Goal: Transaction & Acquisition: Purchase product/service

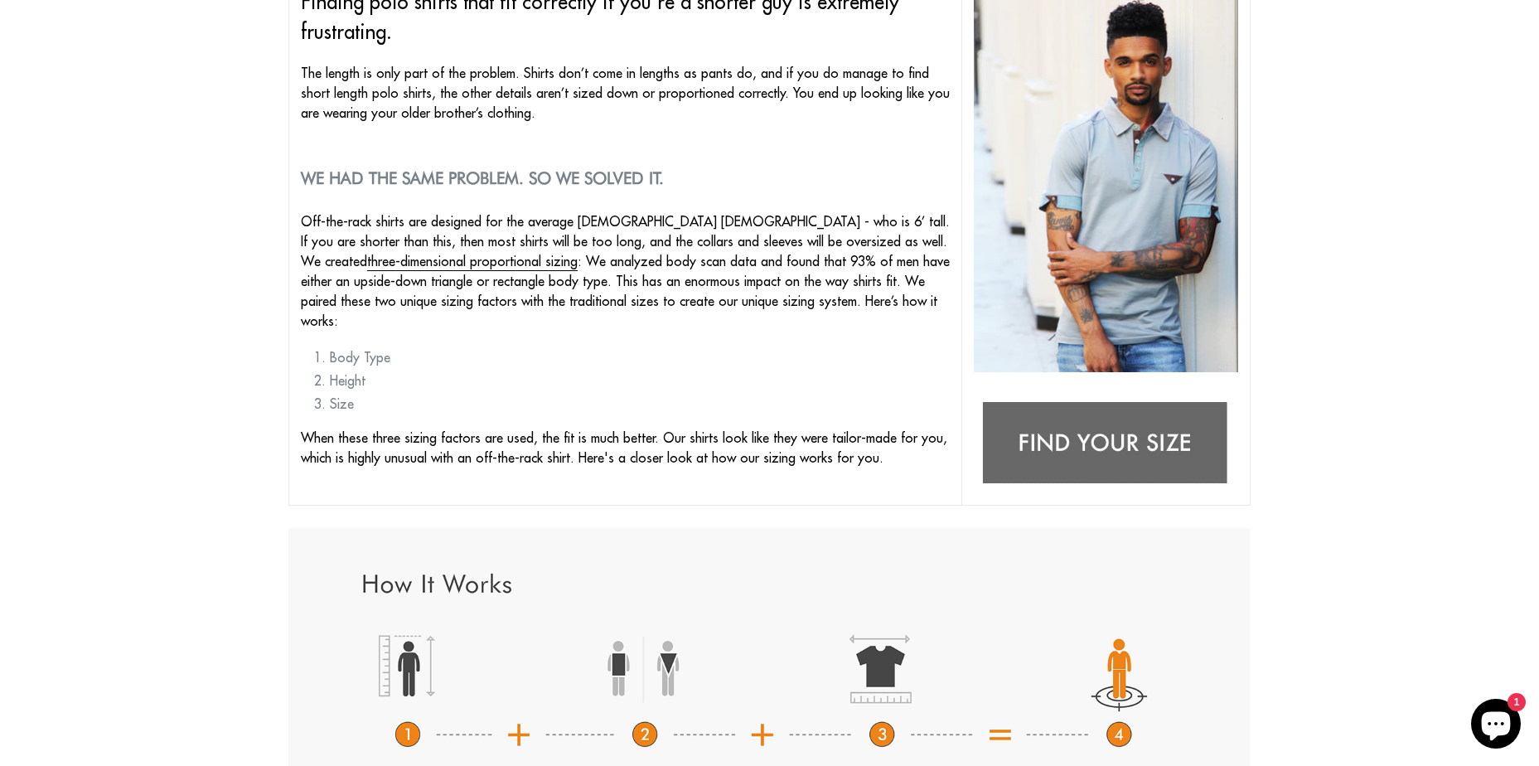
click at [1105, 434] on img at bounding box center [1106, 444] width 264 height 104
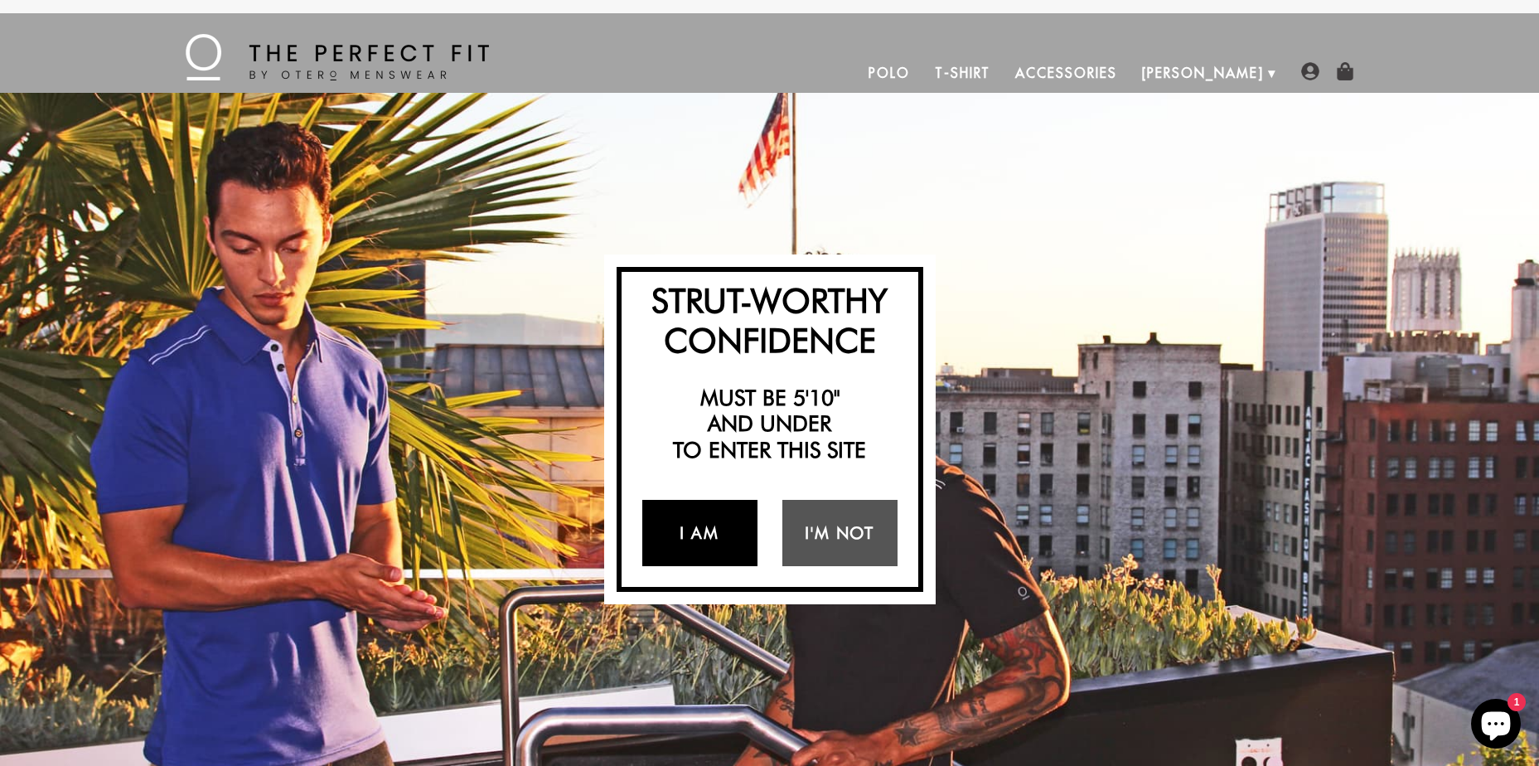
click at [713, 520] on link "I Am" at bounding box center [699, 533] width 115 height 66
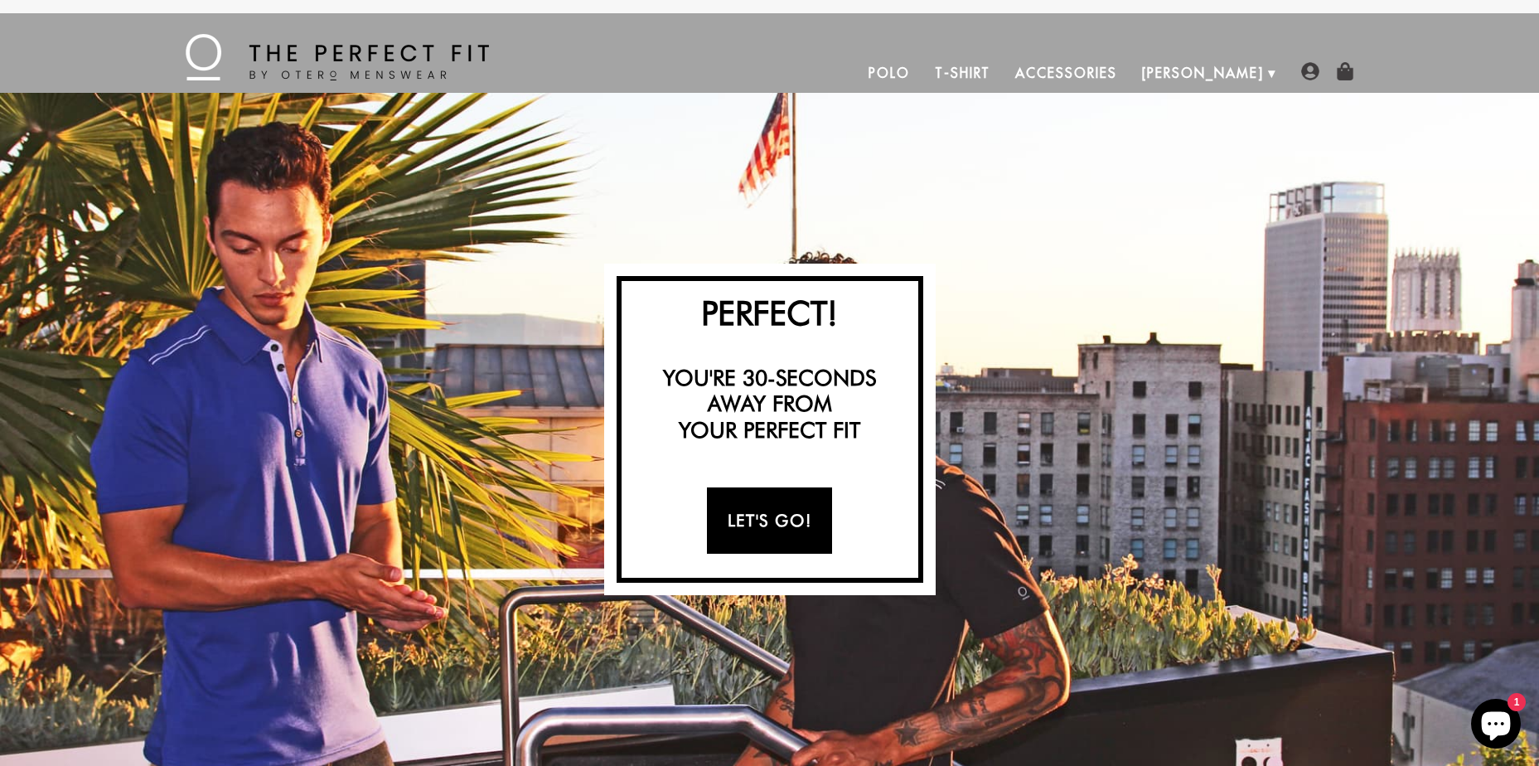
click at [767, 515] on link "Let's Go!" at bounding box center [769, 520] width 125 height 66
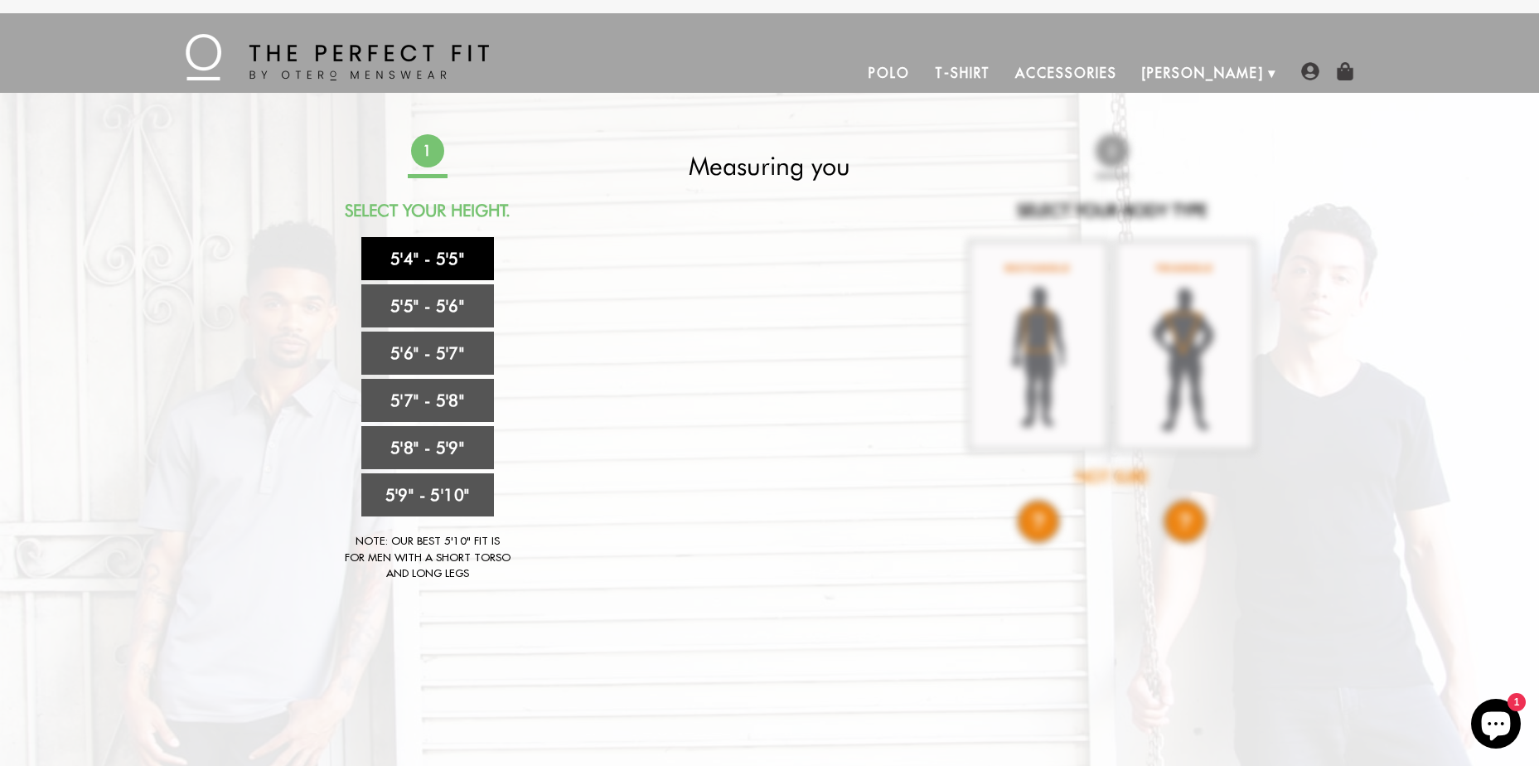
click at [432, 253] on link "5'4" - 5'5"" at bounding box center [427, 258] width 133 height 43
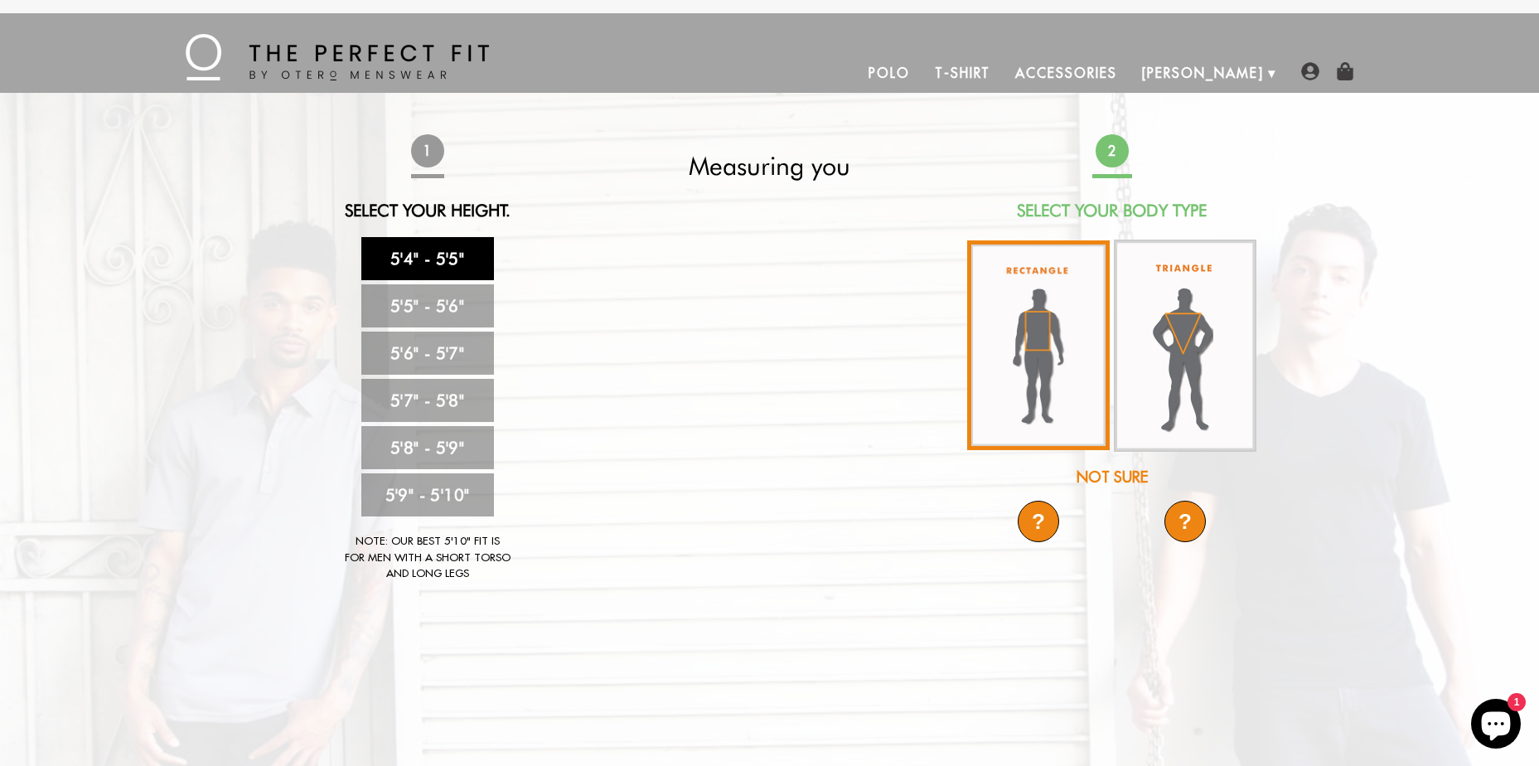
click at [1050, 315] on img at bounding box center [1038, 345] width 143 height 210
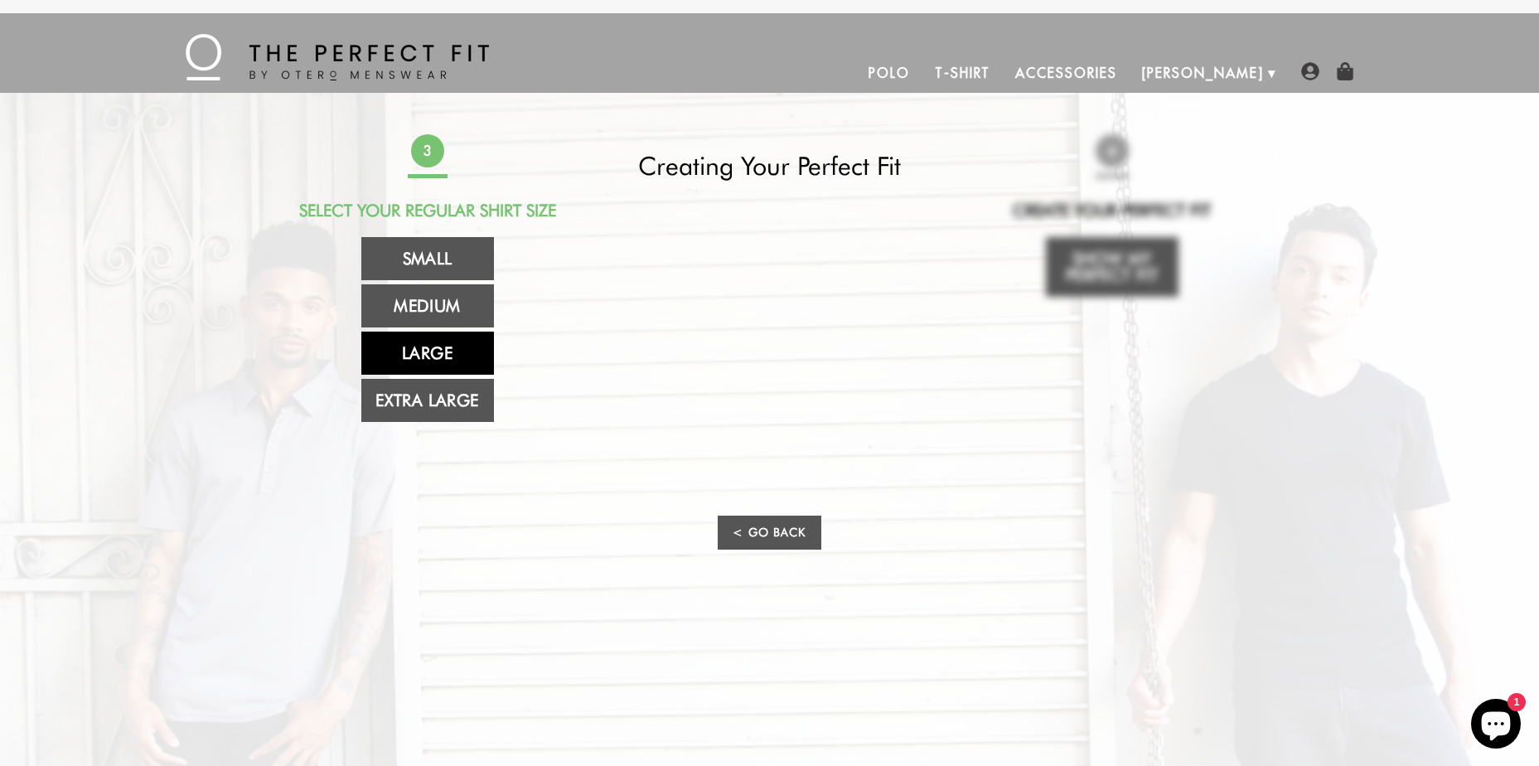
click at [419, 341] on link "Large" at bounding box center [427, 352] width 133 height 43
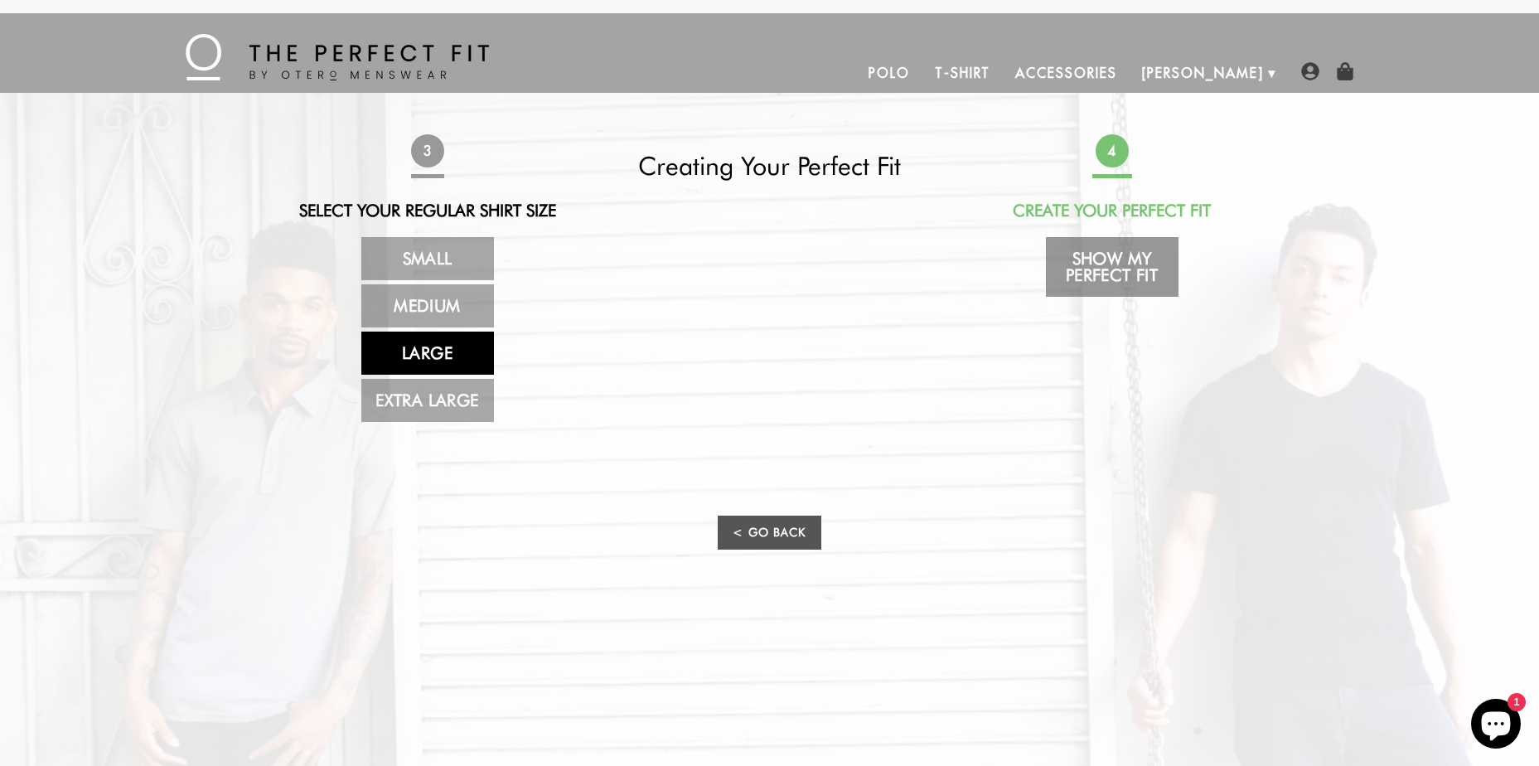
click at [1104, 261] on link "Show My Perfect Fit" at bounding box center [1112, 267] width 133 height 60
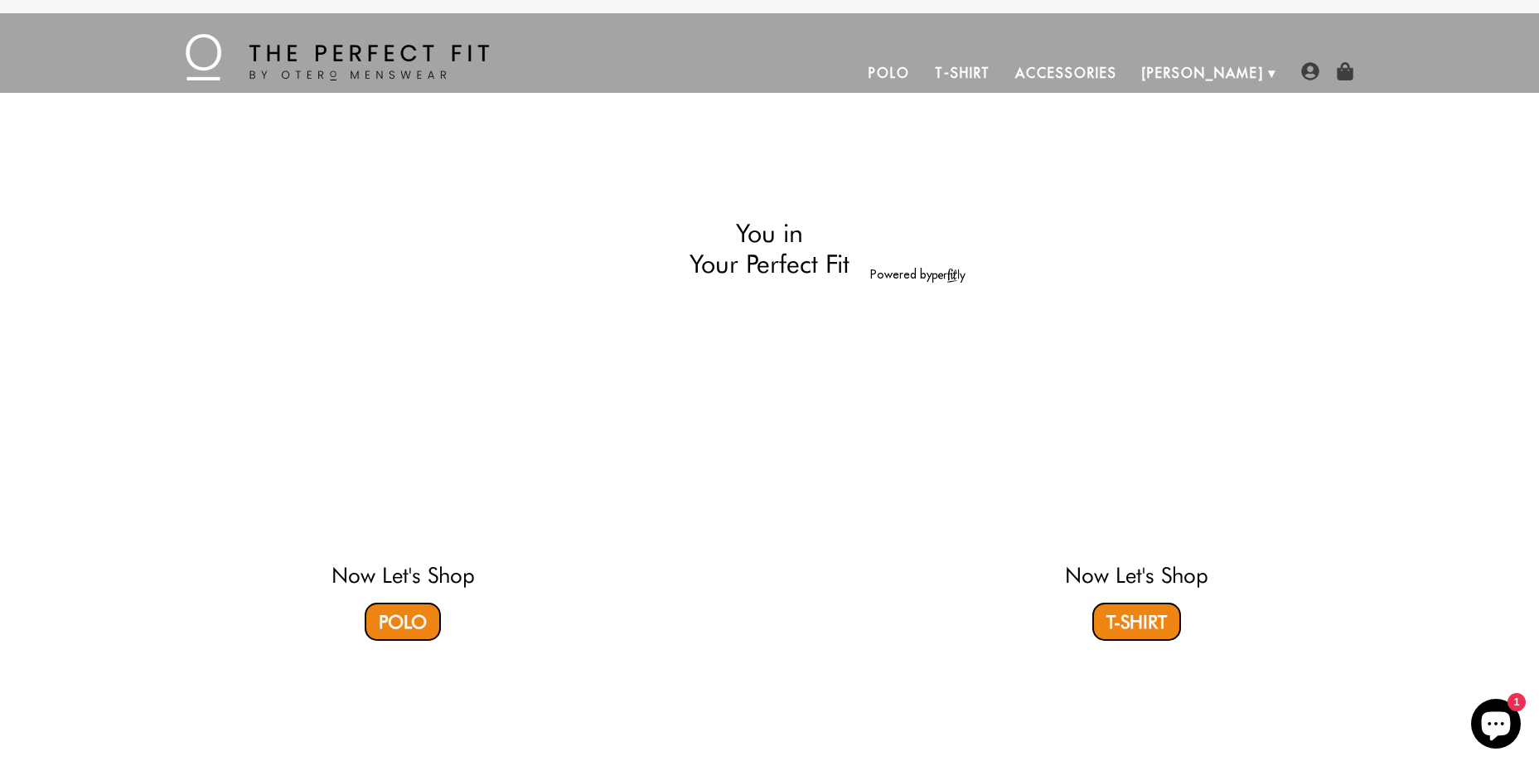
select select "L"
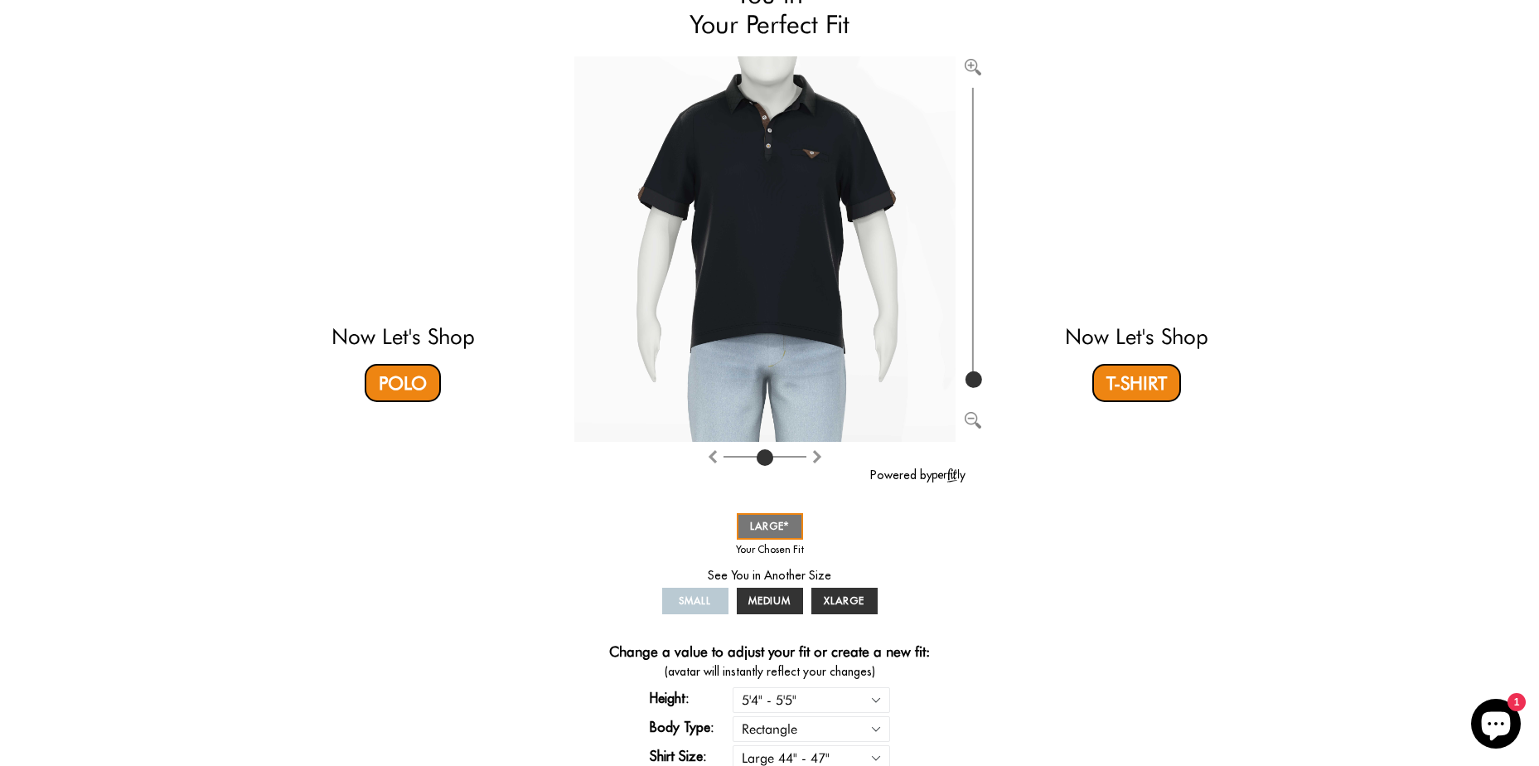
scroll to position [166, 0]
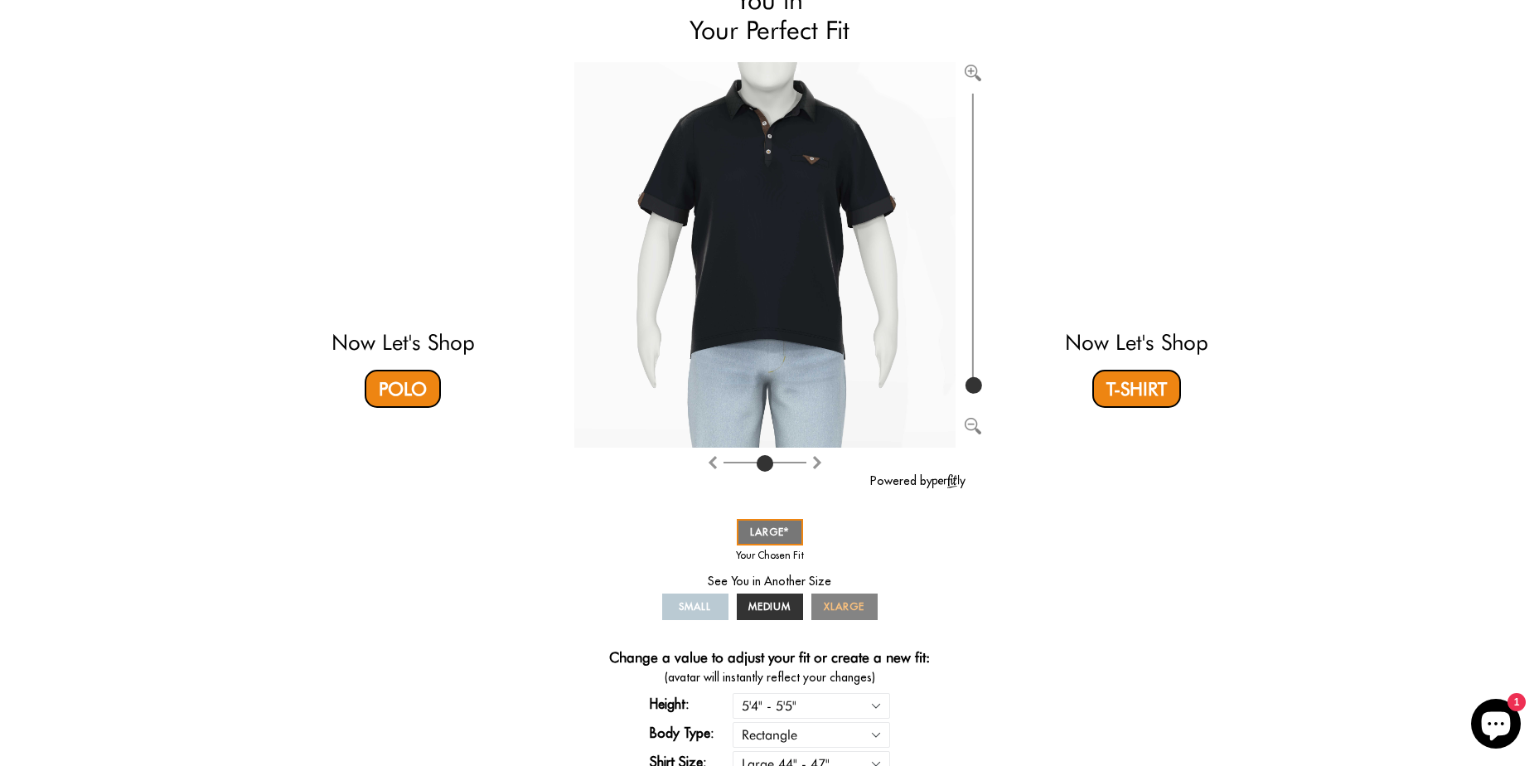
click at [852, 600] on span "XLARGE" at bounding box center [844, 606] width 41 height 12
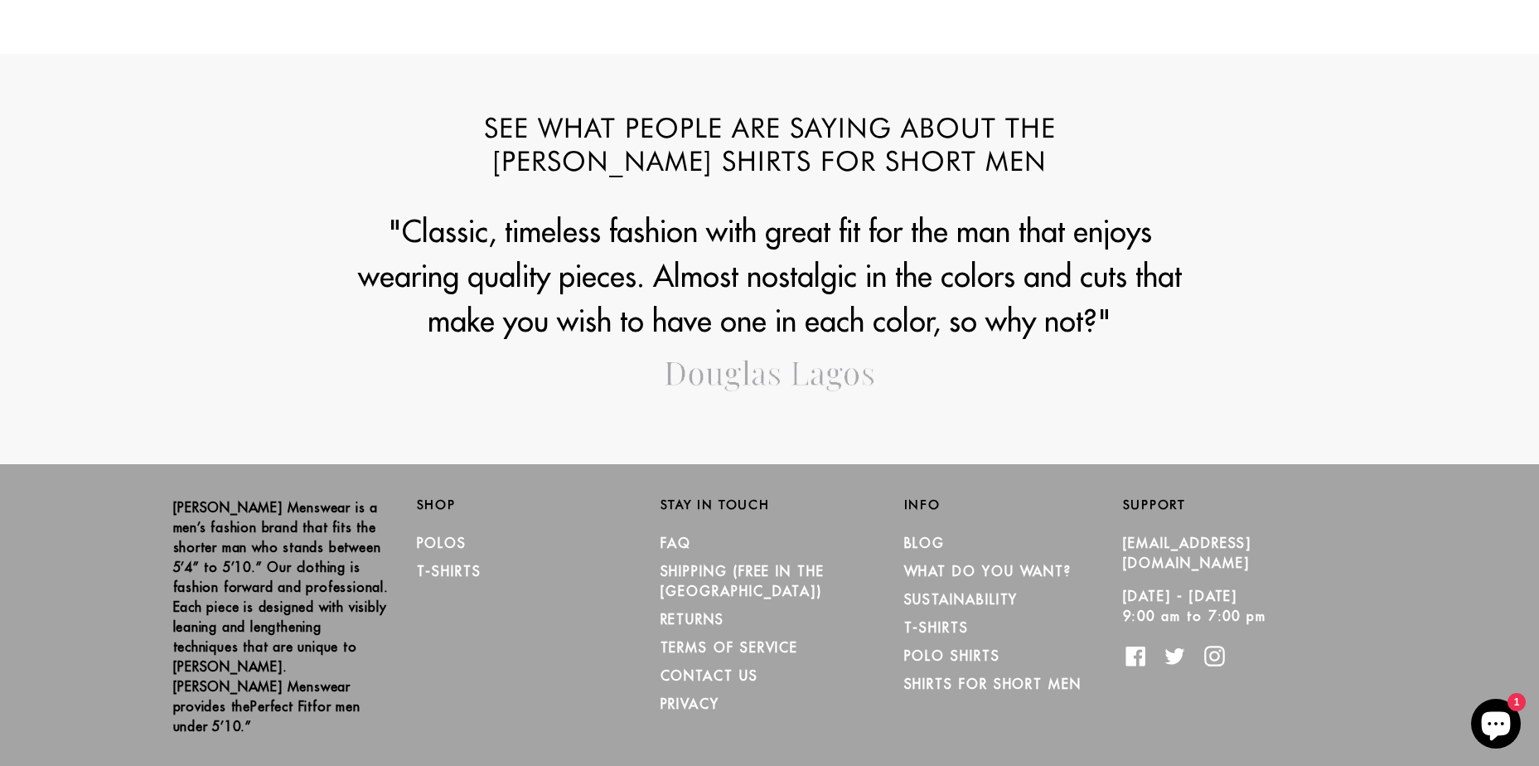
scroll to position [2090, 0]
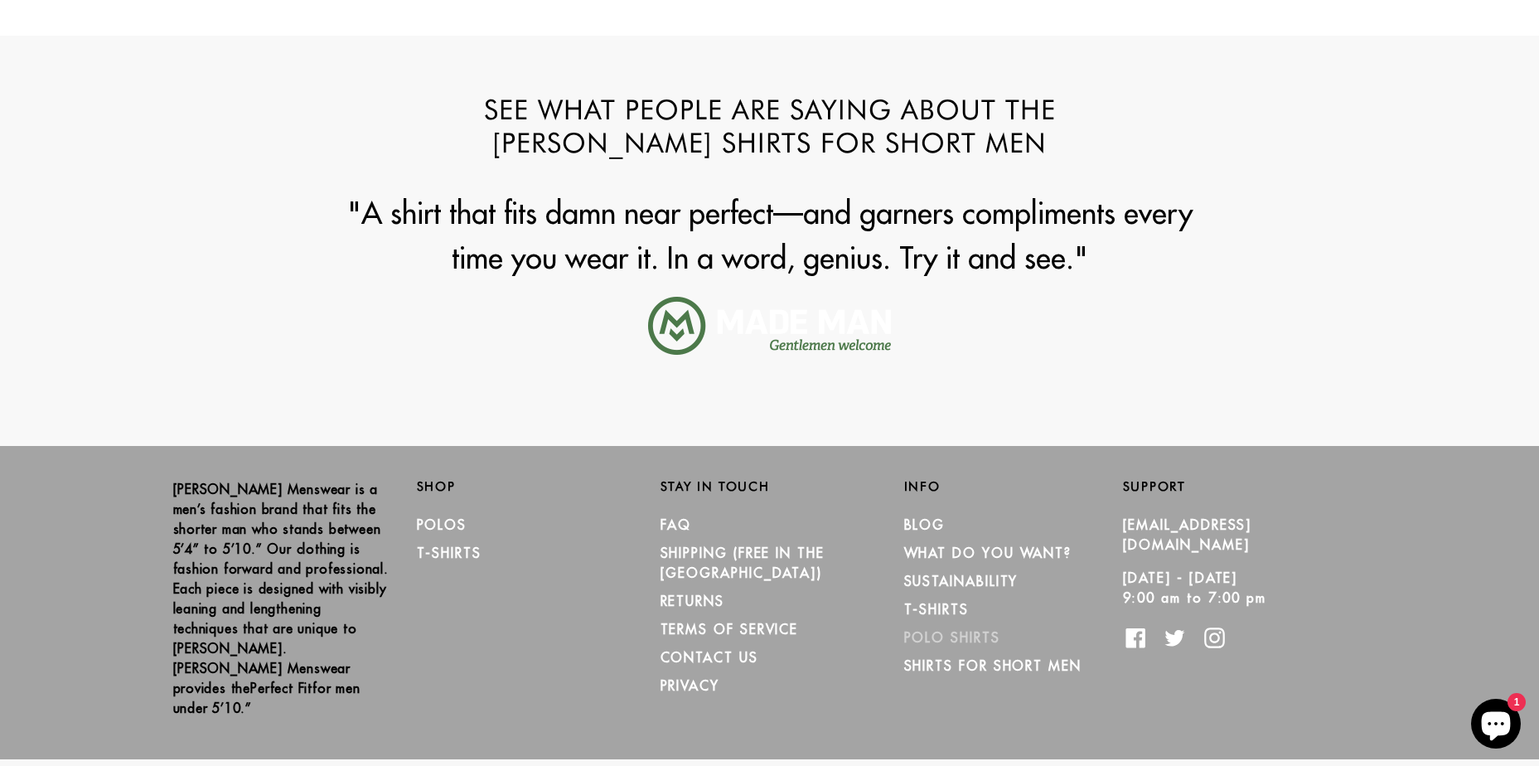
click at [941, 633] on link "Polo Shirts" at bounding box center [952, 637] width 96 height 17
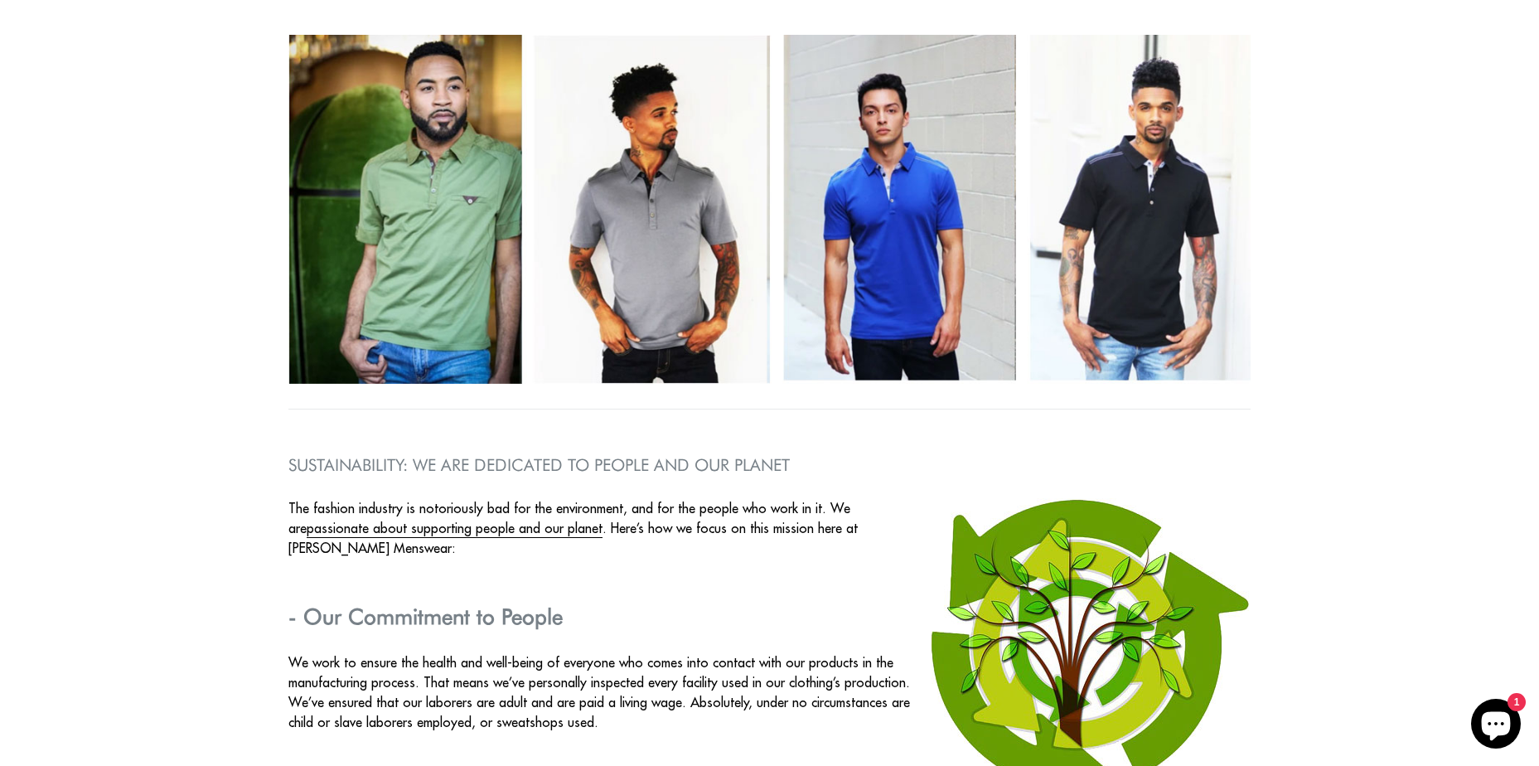
scroll to position [2818, 0]
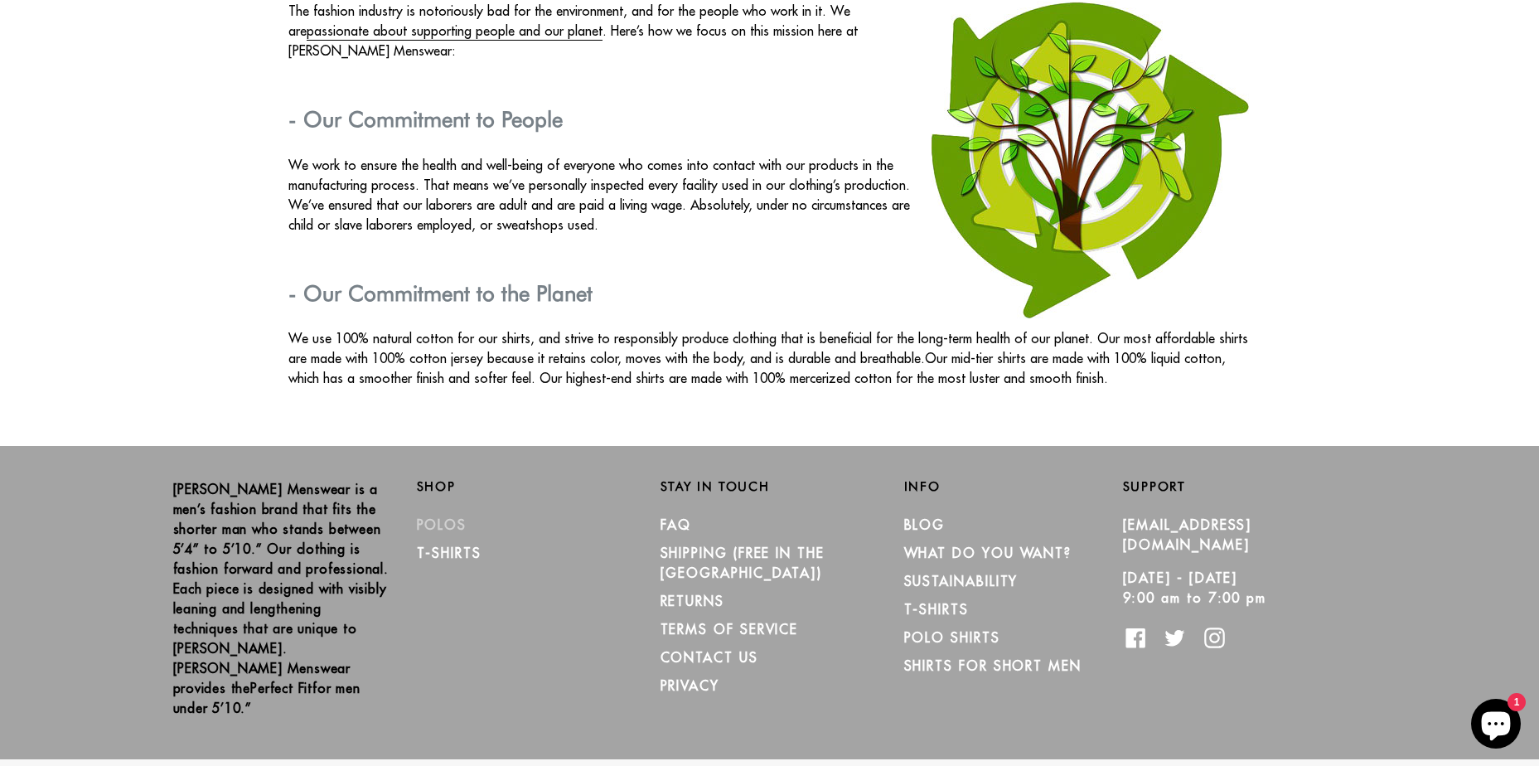
click at [444, 525] on link "Polos" at bounding box center [442, 524] width 51 height 17
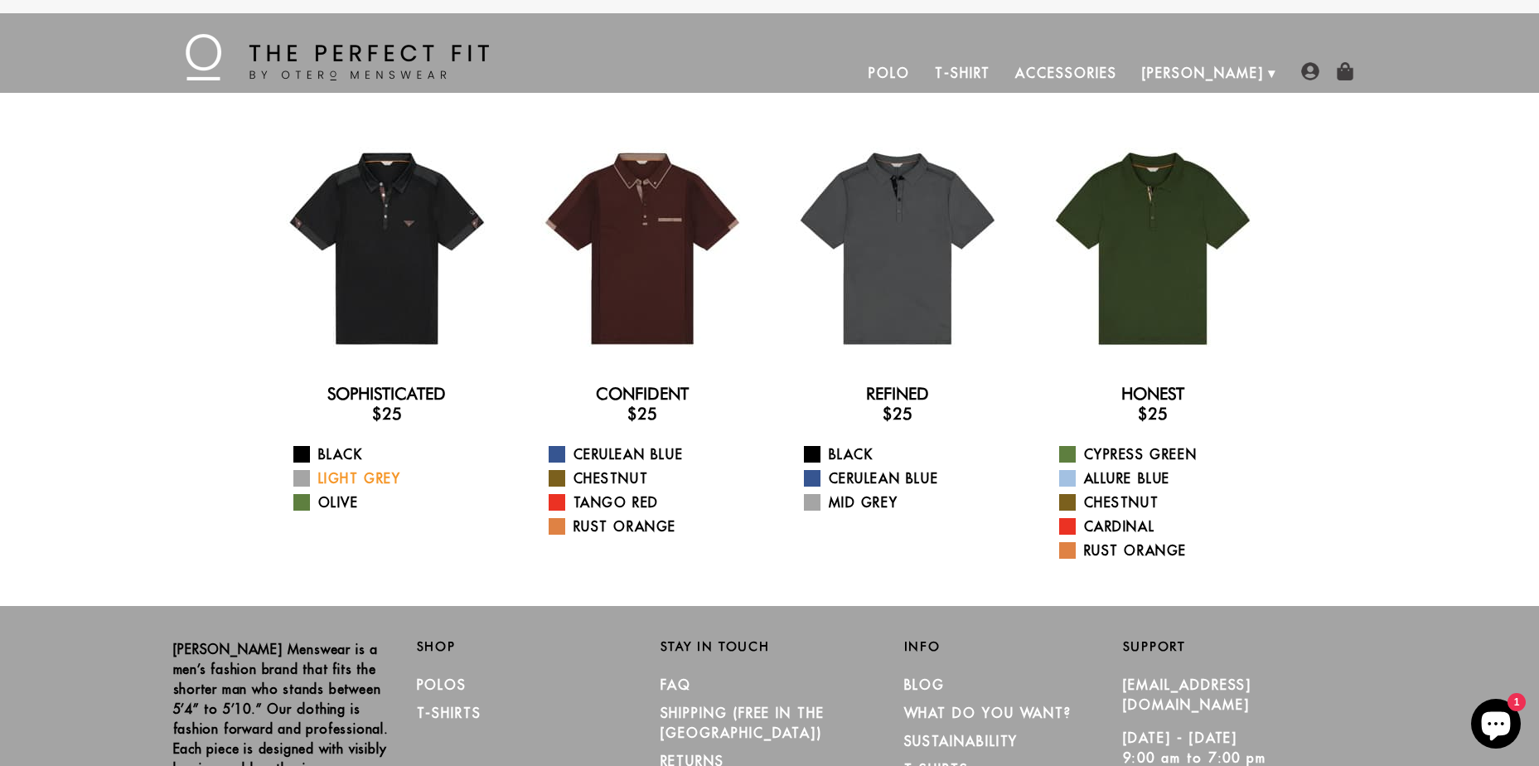
click at [321, 476] on link "Light Grey" at bounding box center [397, 478] width 208 height 20
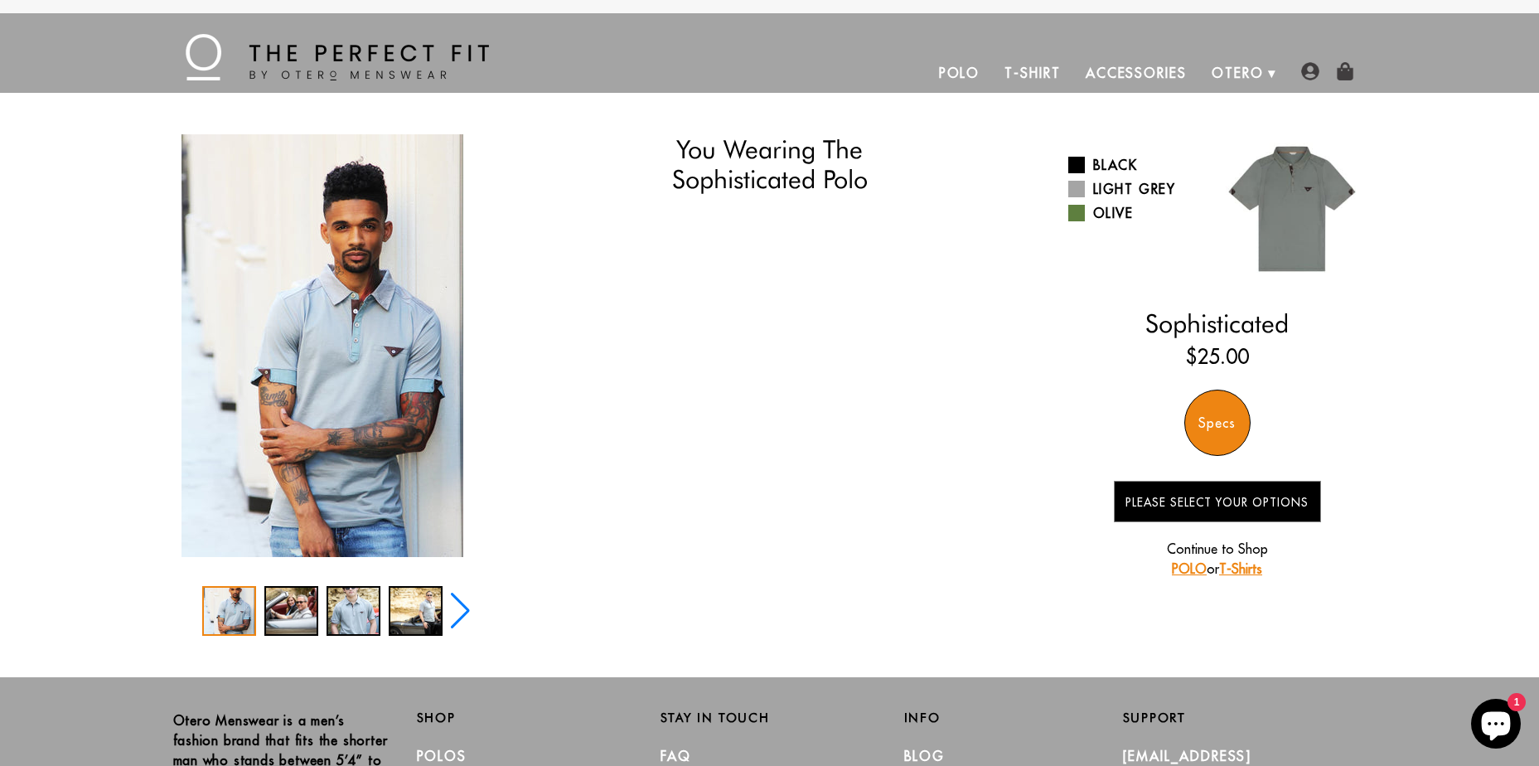
select select "L"
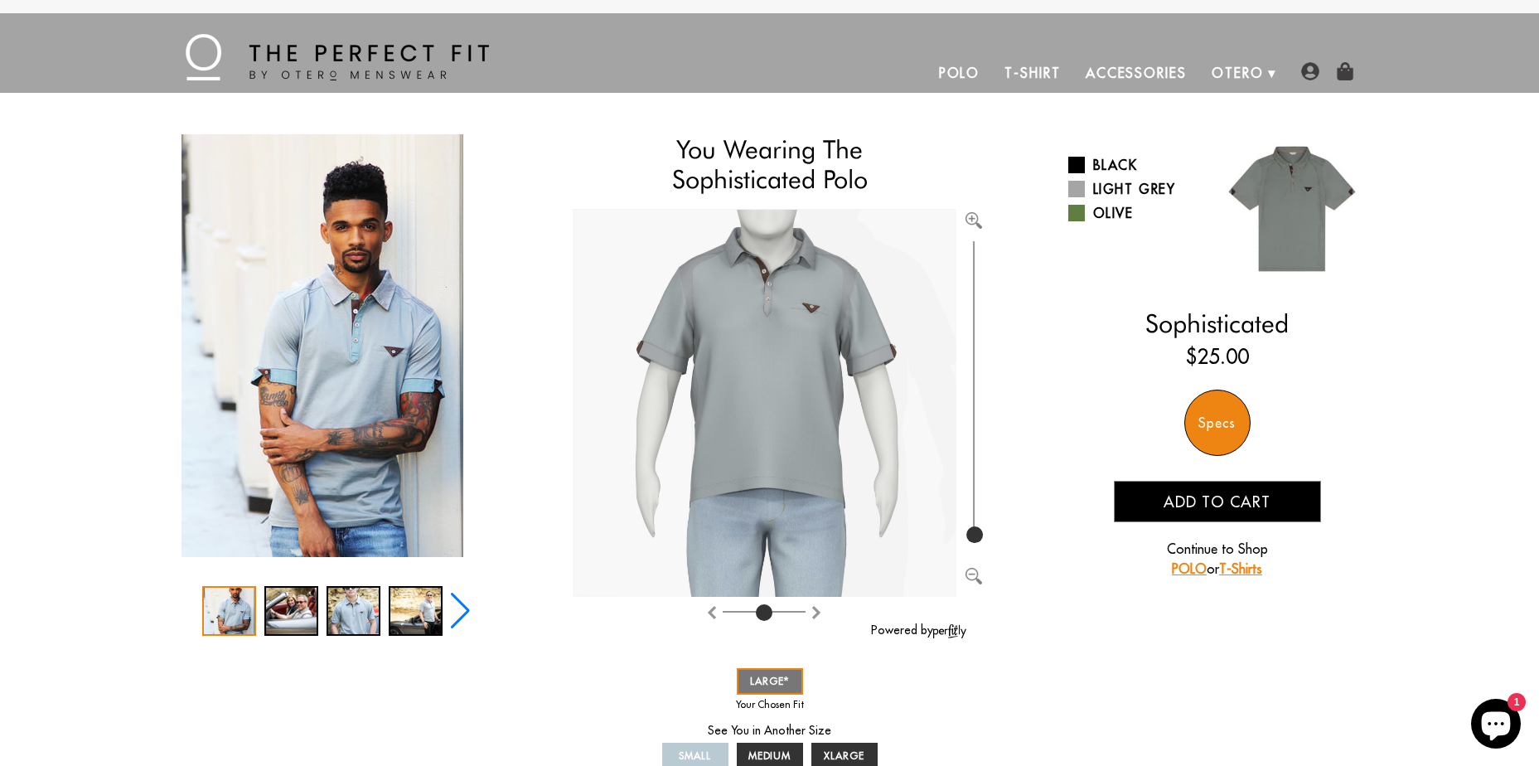
scroll to position [249, 0]
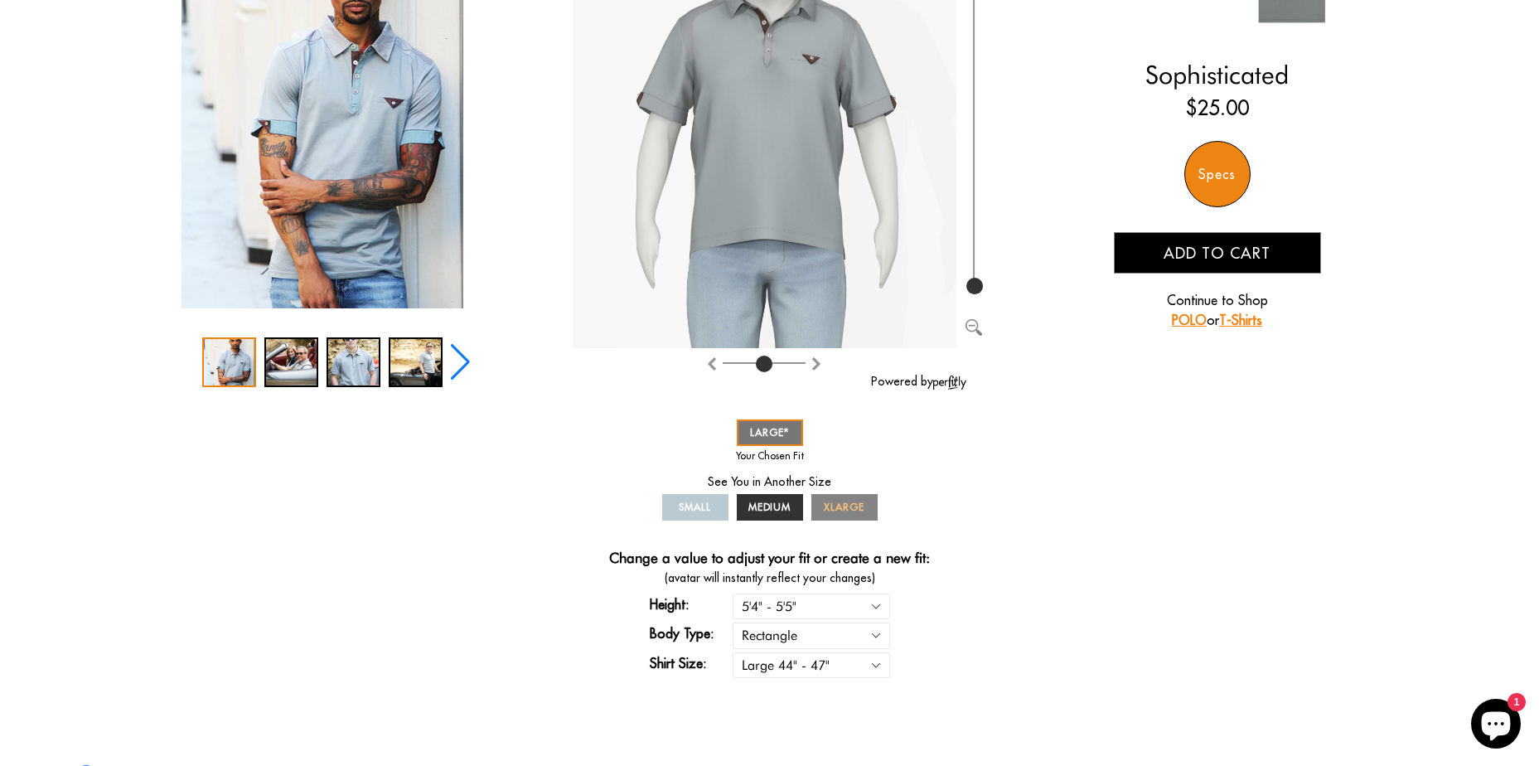
click at [834, 501] on span "XLARGE" at bounding box center [844, 507] width 41 height 12
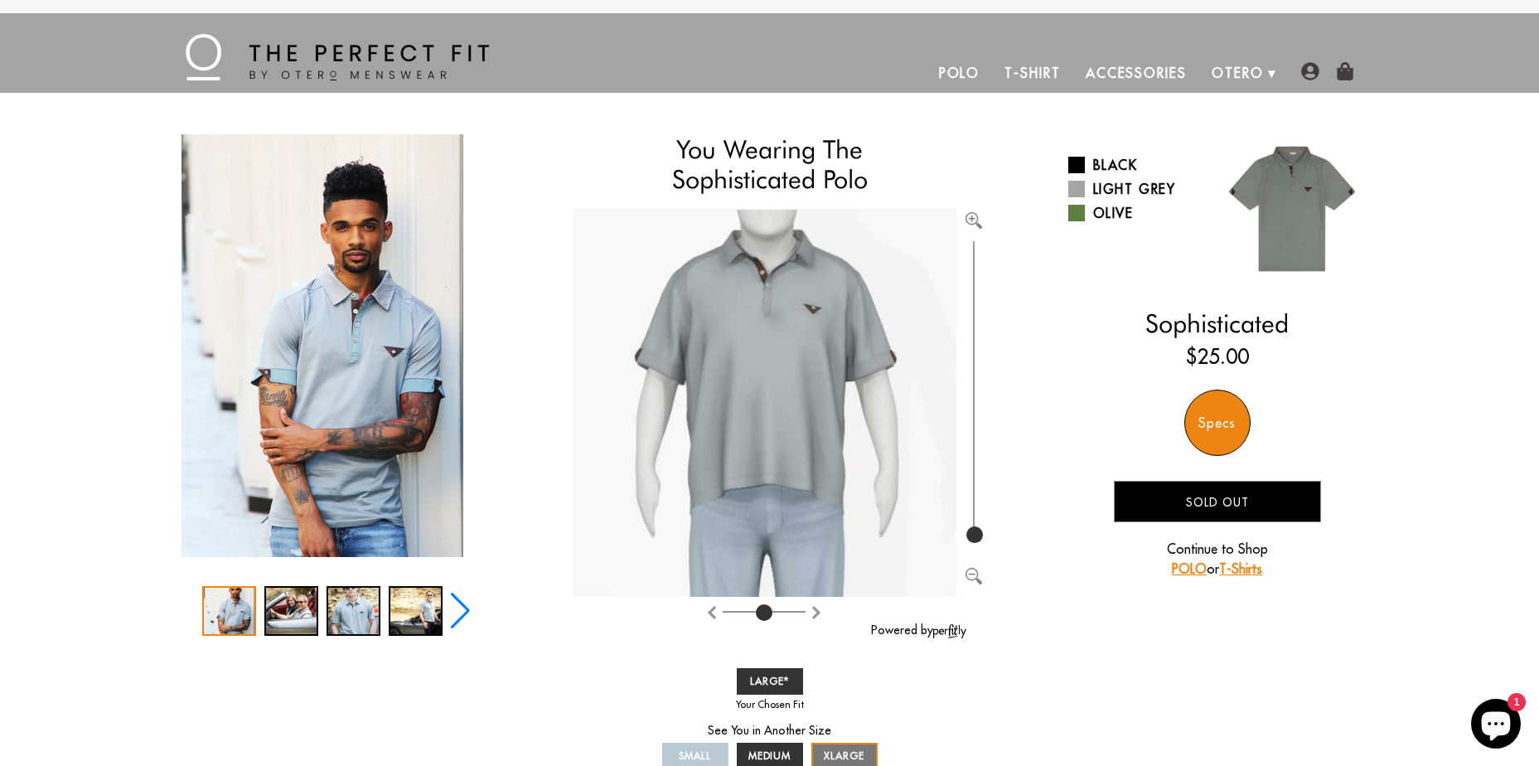
click at [1215, 418] on div "Specs" at bounding box center [1217, 423] width 66 height 66
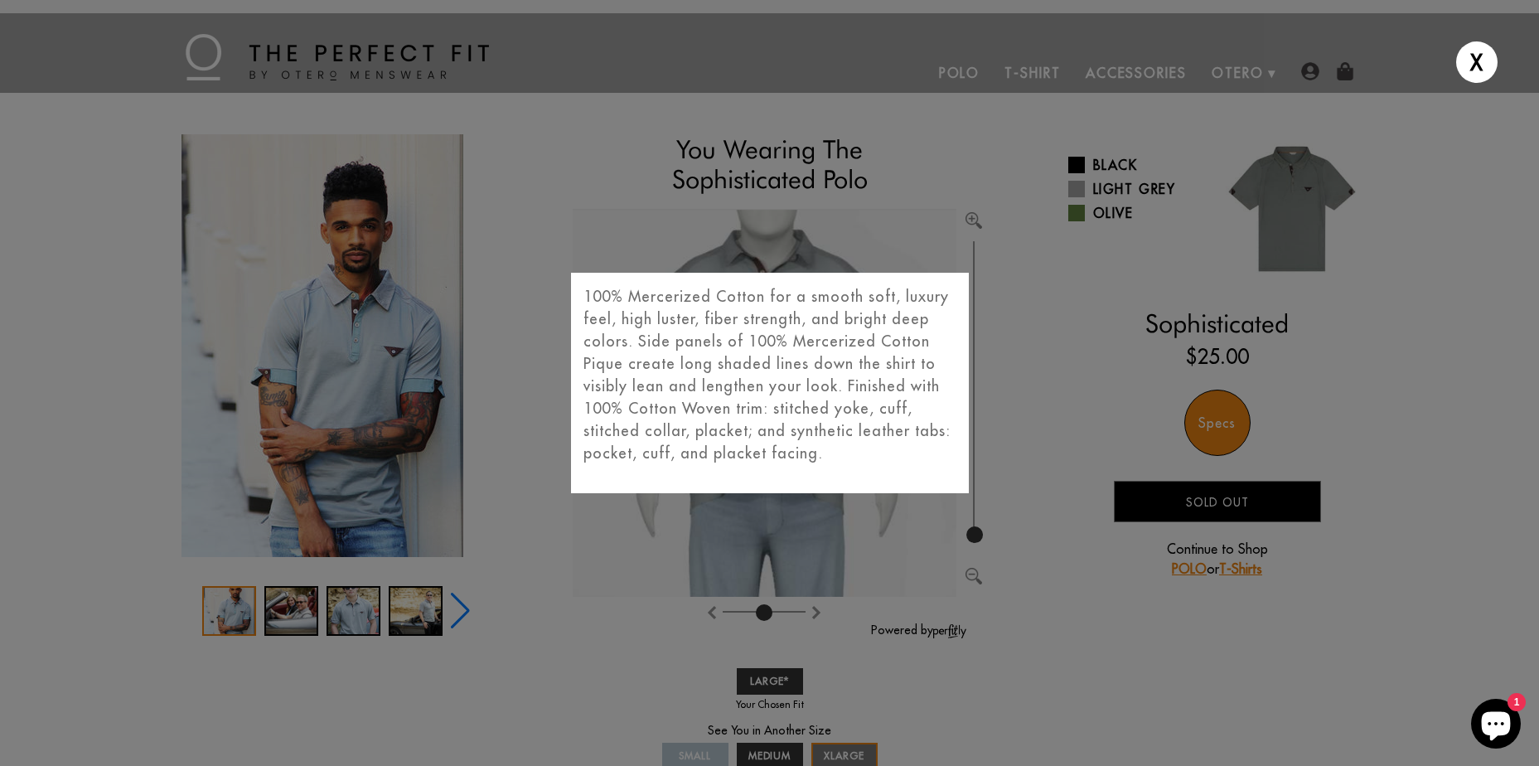
click at [609, 572] on div "X 100% Mercerized Cotton for a smooth soft, luxury feel, high luster, fiber str…" at bounding box center [769, 383] width 1539 height 766
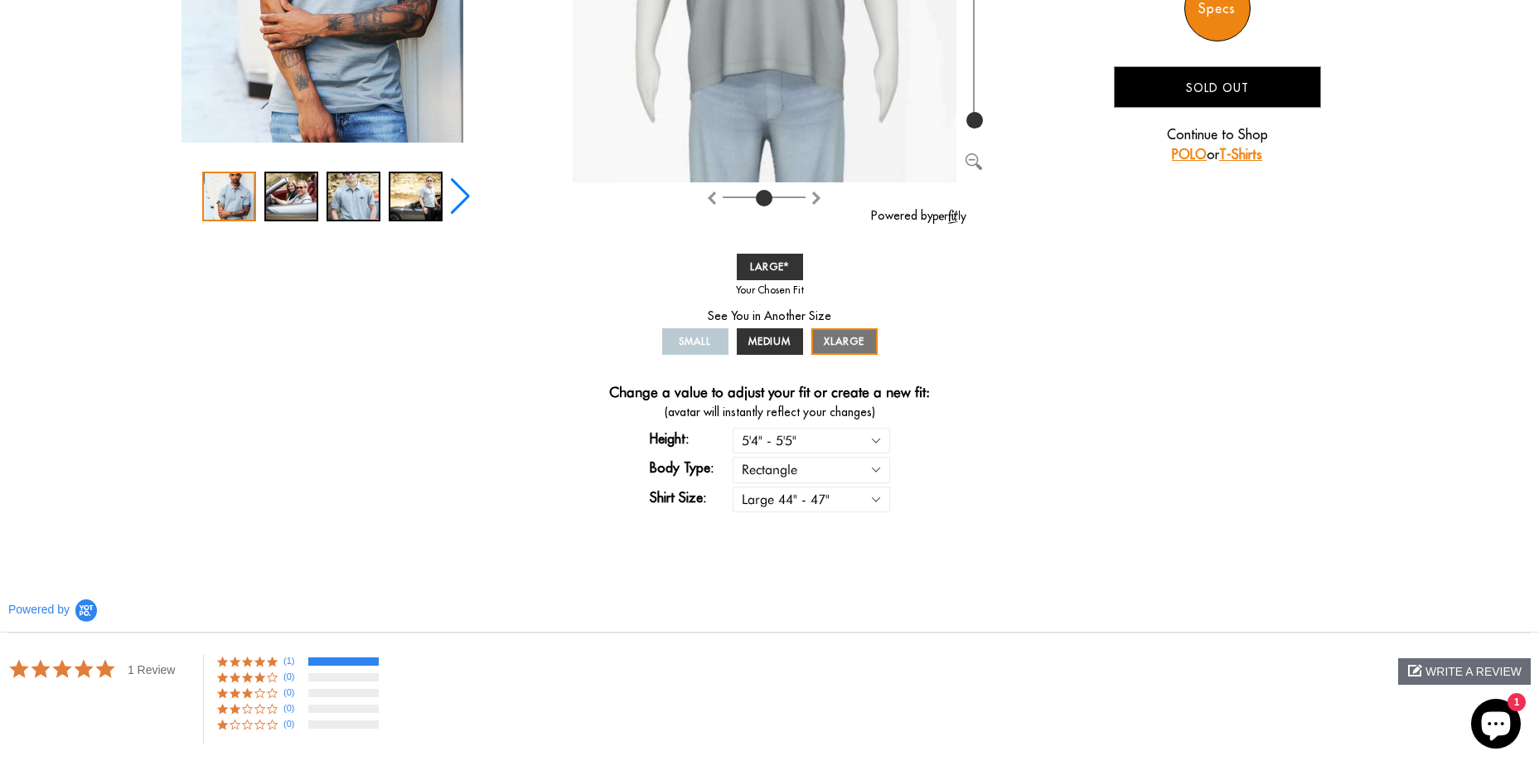
scroll to position [912, 0]
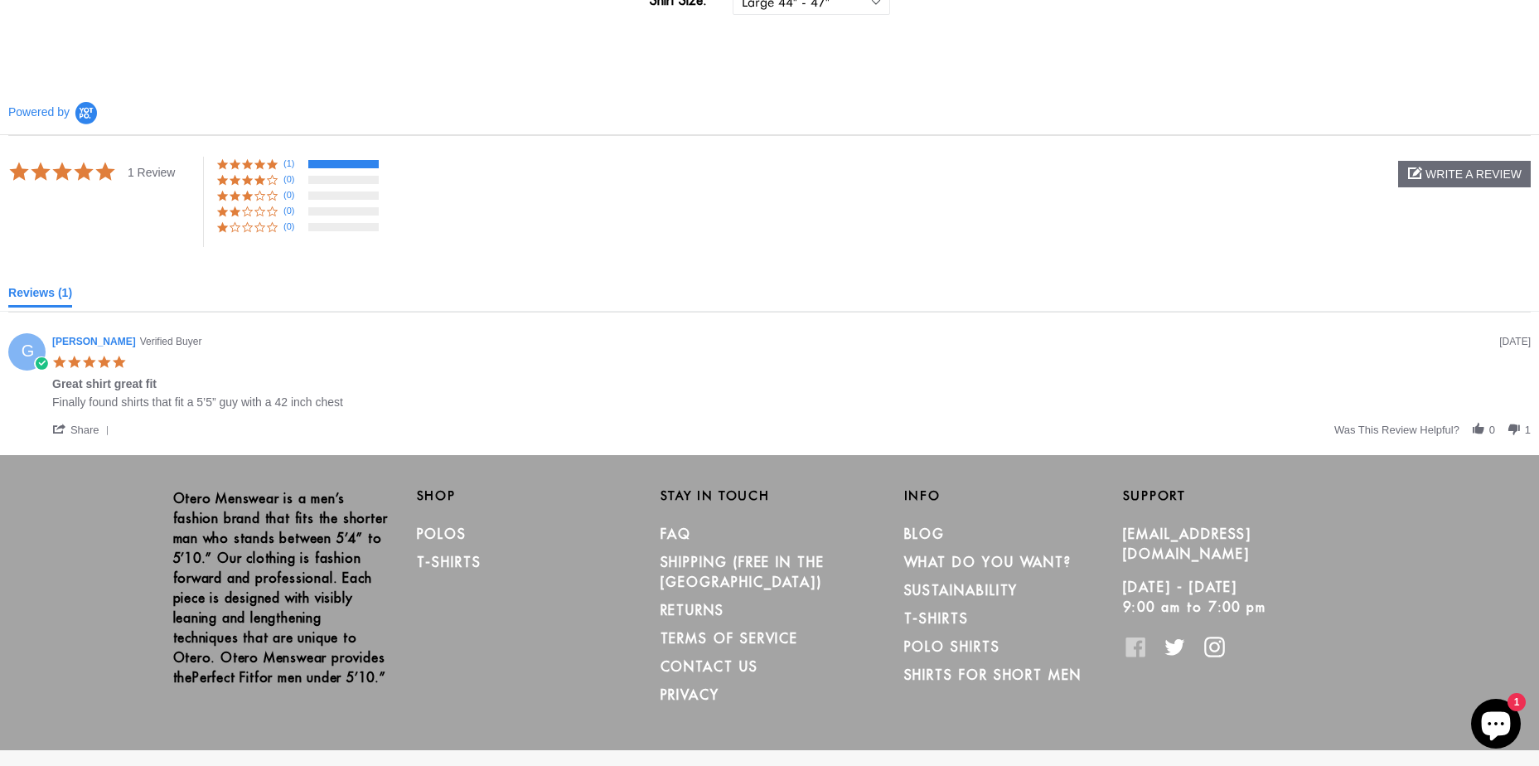
click at [1137, 636] on icon at bounding box center [1135, 646] width 21 height 21
